Goal: Task Accomplishment & Management: Manage account settings

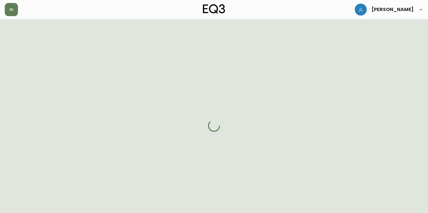
select select "PROCESSING"
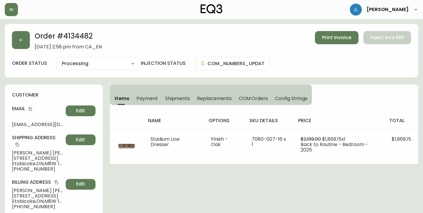
drag, startPoint x: 19, startPoint y: 45, endPoint x: 69, endPoint y: 38, distance: 50.7
click at [19, 45] on button "button" at bounding box center [21, 40] width 18 height 18
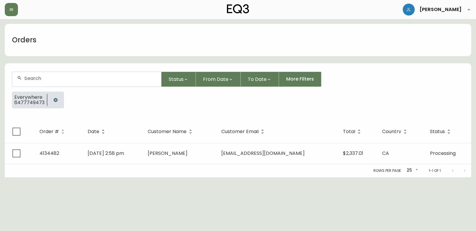
click at [53, 99] on icon "button" at bounding box center [55, 100] width 4 height 4
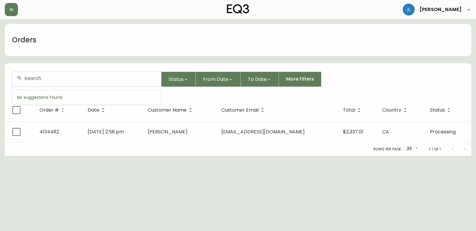
click at [56, 80] on input "text" at bounding box center [90, 79] width 132 height 6
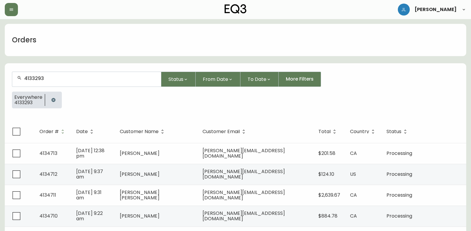
type input "4133293"
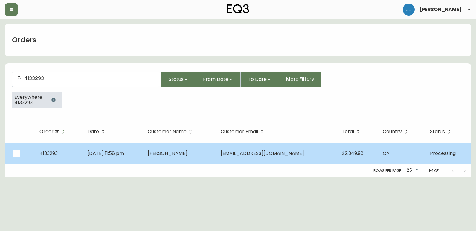
click at [167, 158] on td "Marika Ichikawa" at bounding box center [179, 153] width 73 height 21
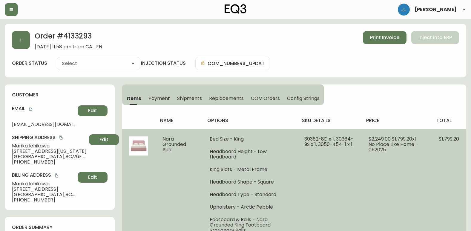
type input "Processing"
select select "PROCESSING"
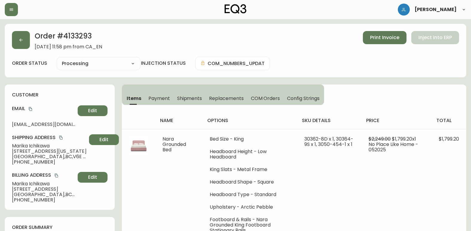
click at [195, 98] on span "Shipments" at bounding box center [189, 98] width 25 height 6
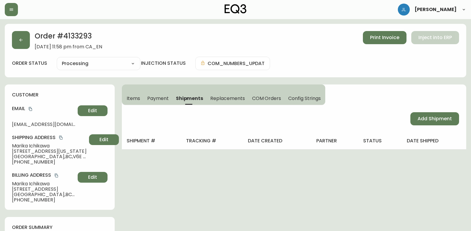
click at [134, 99] on span "Items" at bounding box center [133, 98] width 13 height 6
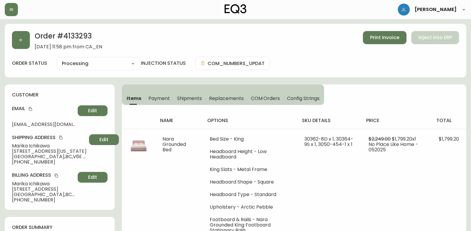
click at [326, 59] on div "order status Processing Cancelled Fully Shipped Processing Partially Shipped in…" at bounding box center [235, 63] width 447 height 13
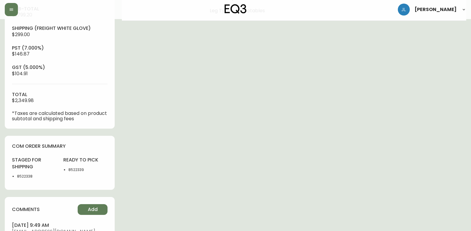
scroll to position [269, 0]
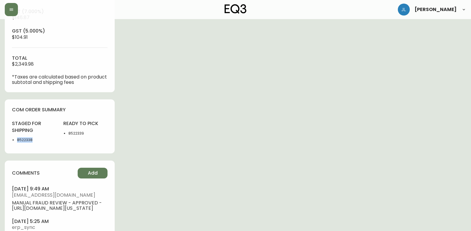
drag, startPoint x: 42, startPoint y: 139, endPoint x: 13, endPoint y: 140, distance: 29.3
click at [17, 140] on li "8522338" at bounding box center [36, 139] width 39 height 5
drag, startPoint x: 13, startPoint y: 140, endPoint x: 67, endPoint y: 134, distance: 54.5
click at [67, 134] on ul "8522339" at bounding box center [85, 133] width 44 height 5
copy li "8522339"
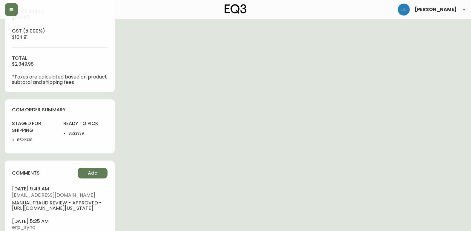
drag, startPoint x: 390, startPoint y: 117, endPoint x: 247, endPoint y: 197, distance: 164.0
click at [390, 116] on div "Order # 4133293 May 25, 2025 at 11:58 pm from CA_EN Print Invoice Inject into E…" at bounding box center [236, 11] width 462 height 512
drag, startPoint x: 36, startPoint y: 140, endPoint x: 16, endPoint y: 141, distance: 20.1
click at [16, 141] on ul "8522338" at bounding box center [34, 139] width 44 height 5
copy li "8522338"
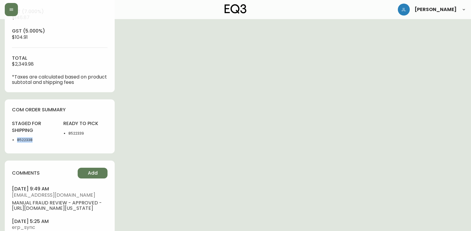
drag, startPoint x: 406, startPoint y: 97, endPoint x: 306, endPoint y: 111, distance: 100.7
click at [406, 97] on div "Order # 4133293 May 25, 2025 at 11:58 pm from CA_EN Print Invoice Inject into E…" at bounding box center [236, 11] width 462 height 512
drag, startPoint x: 67, startPoint y: 132, endPoint x: 86, endPoint y: 133, distance: 19.2
click at [86, 133] on ul "8522339" at bounding box center [85, 133] width 44 height 5
copy li "8522339"
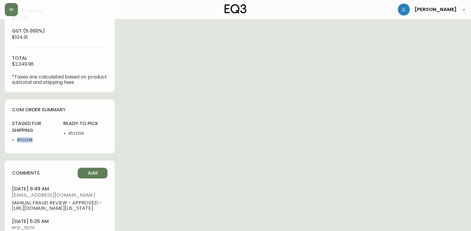
drag, startPoint x: 45, startPoint y: 140, endPoint x: 17, endPoint y: 140, distance: 27.8
click at [17, 140] on li "8522338" at bounding box center [36, 139] width 39 height 5
copy li "8522338"
drag, startPoint x: 271, startPoint y: 108, endPoint x: 267, endPoint y: 108, distance: 3.9
click at [270, 108] on div "Order # 4133293 May 25, 2025 at 11:58 pm from CA_EN Print Invoice Inject into E…" at bounding box center [236, 11] width 462 height 512
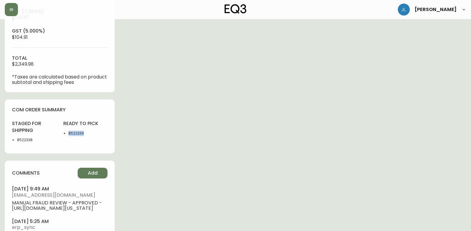
drag, startPoint x: 91, startPoint y: 132, endPoint x: 66, endPoint y: 132, distance: 24.5
click at [66, 132] on ul "8522339" at bounding box center [85, 133] width 44 height 5
copy li "8522339"
drag, startPoint x: 37, startPoint y: 141, endPoint x: 7, endPoint y: 138, distance: 30.0
click at [7, 138] on div "com order summary staged for shipping 8522338 ready to pick 8522339" at bounding box center [60, 126] width 110 height 54
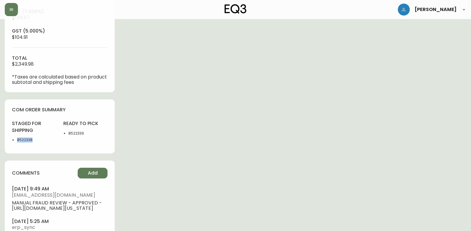
copy li "8522338"
click at [397, 99] on div "Order # 4133293 May 25, 2025 at 11:58 pm from CA_EN Print Invoice Inject into E…" at bounding box center [236, 11] width 462 height 512
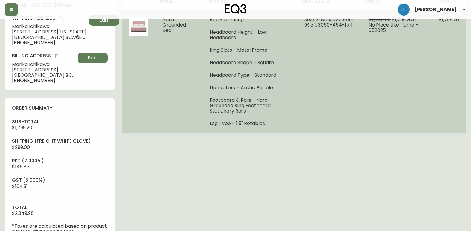
scroll to position [0, 0]
